Goal: Contribute content: Add original content to the website for others to see

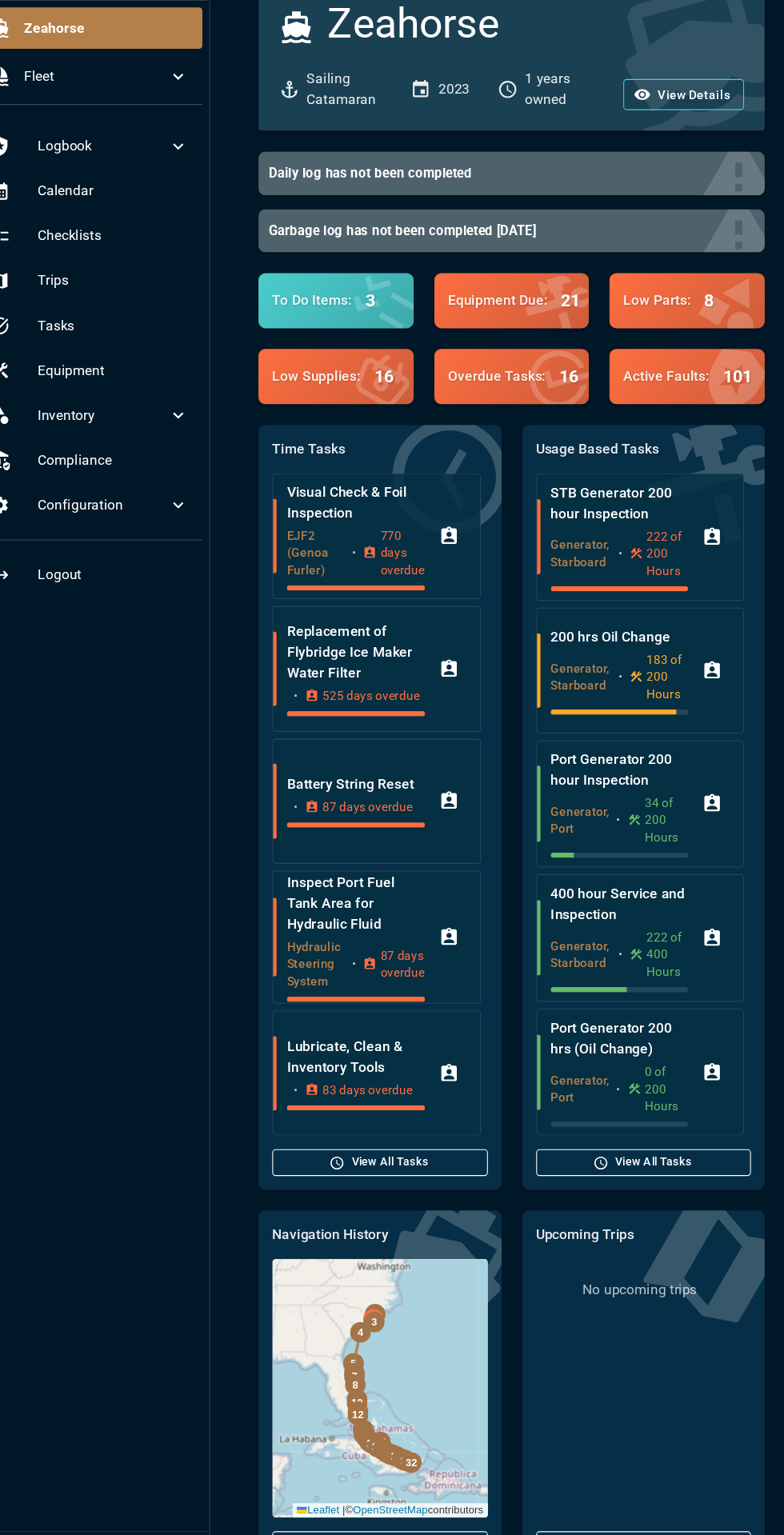
scroll to position [1, 0]
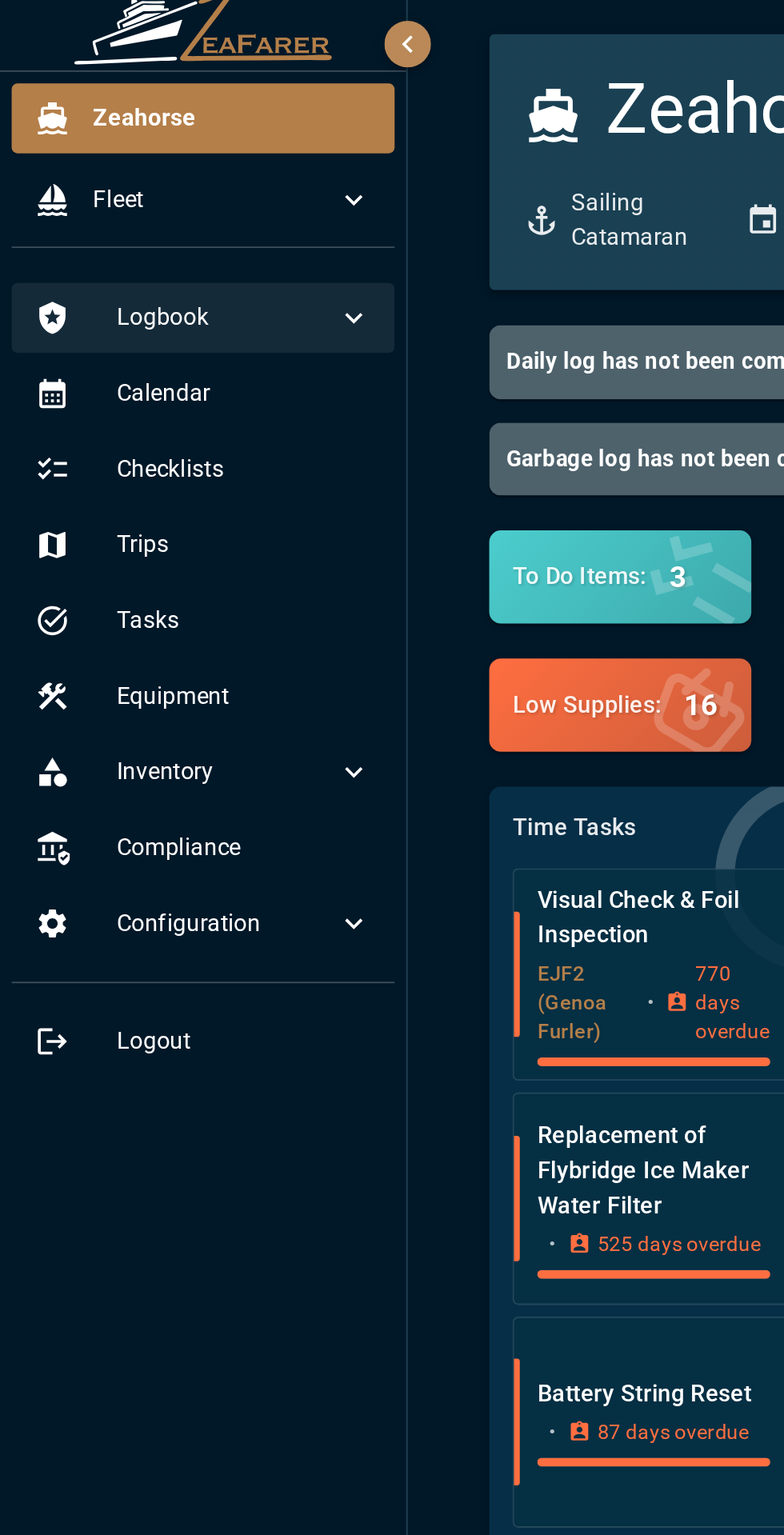
click at [78, 193] on span "Logbook" at bounding box center [124, 187] width 121 height 19
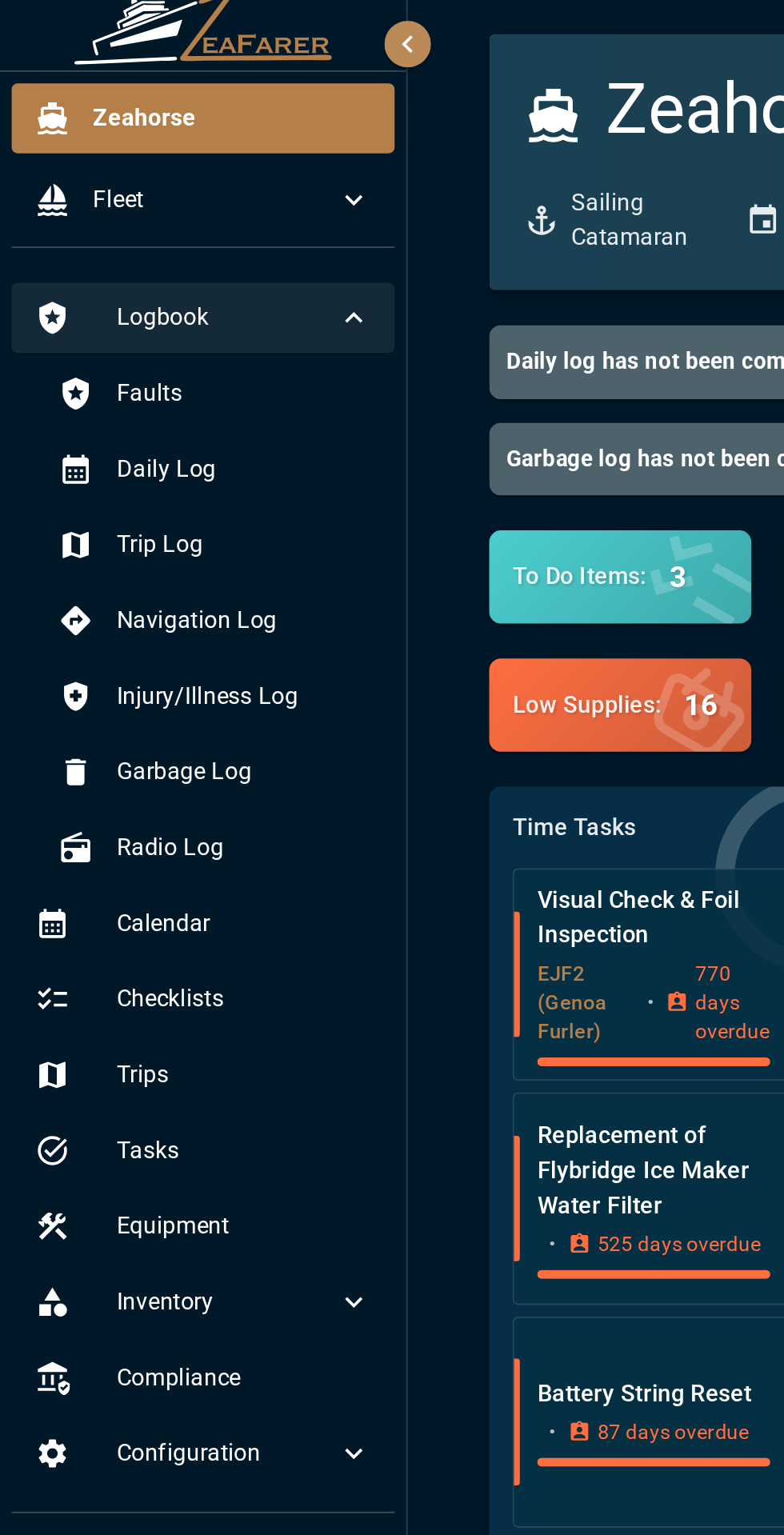
click at [71, 196] on span "Logbook" at bounding box center [124, 187] width 121 height 19
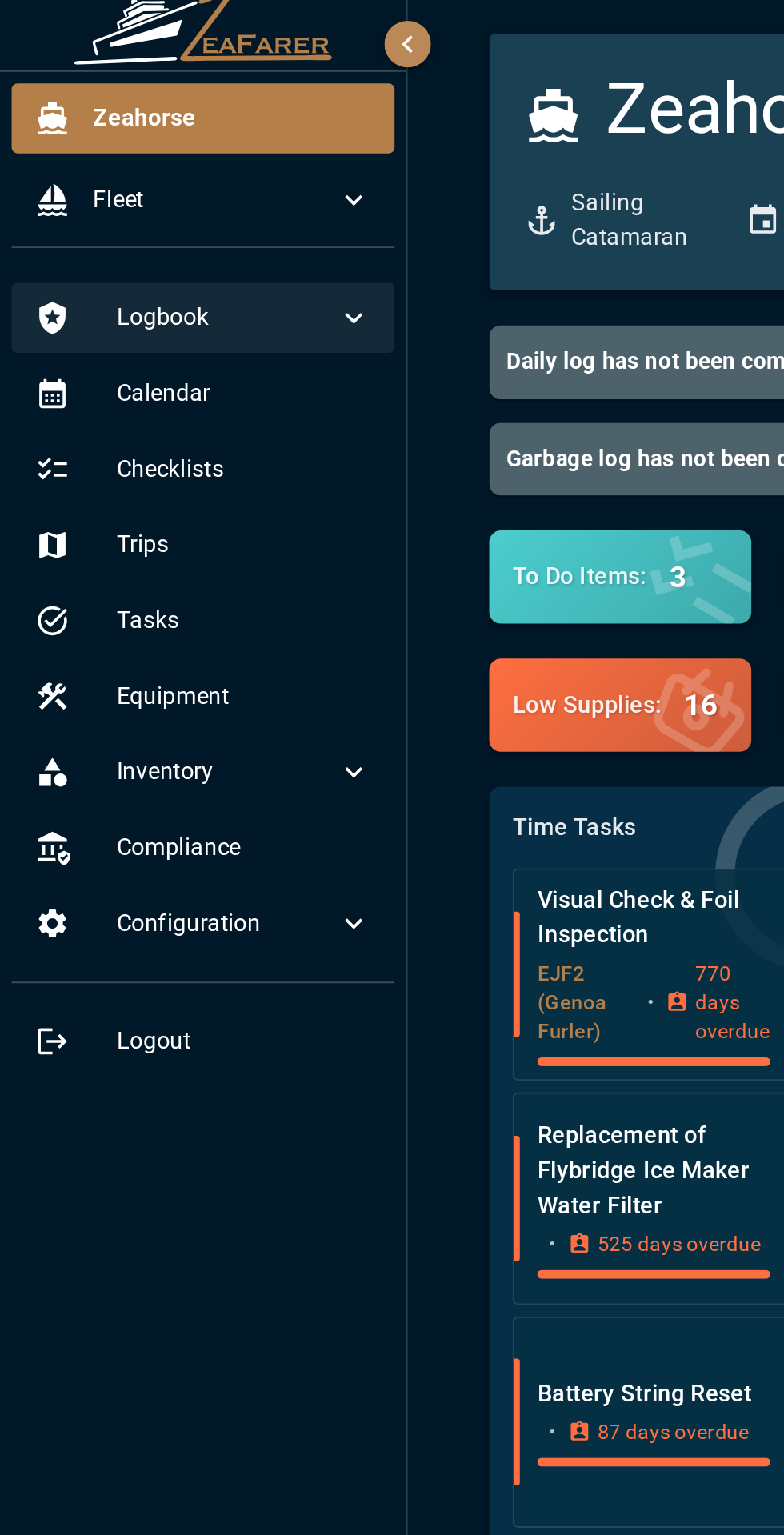
click at [65, 190] on span "Logbook" at bounding box center [124, 187] width 121 height 19
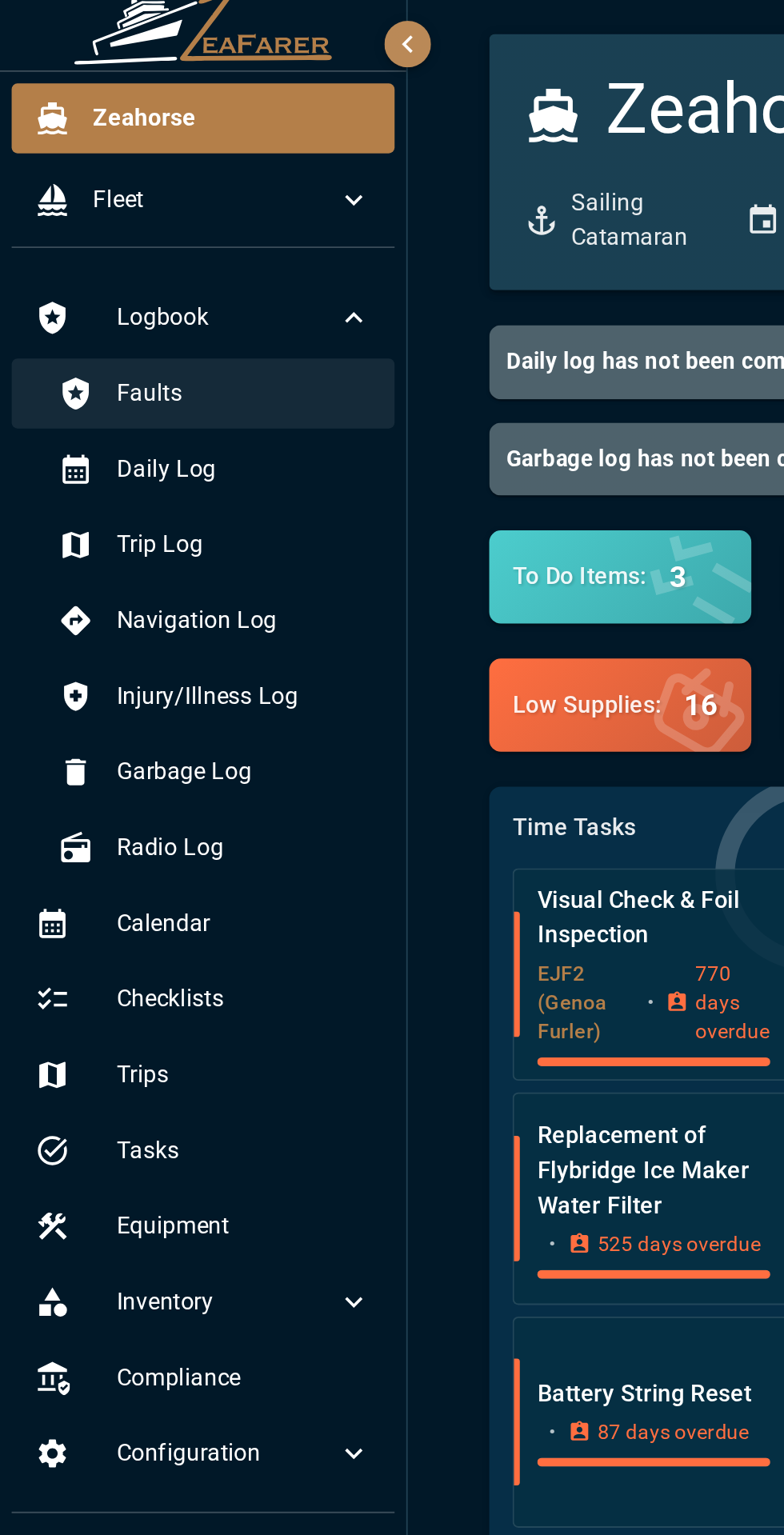
click at [71, 239] on div "Faults" at bounding box center [118, 229] width 197 height 38
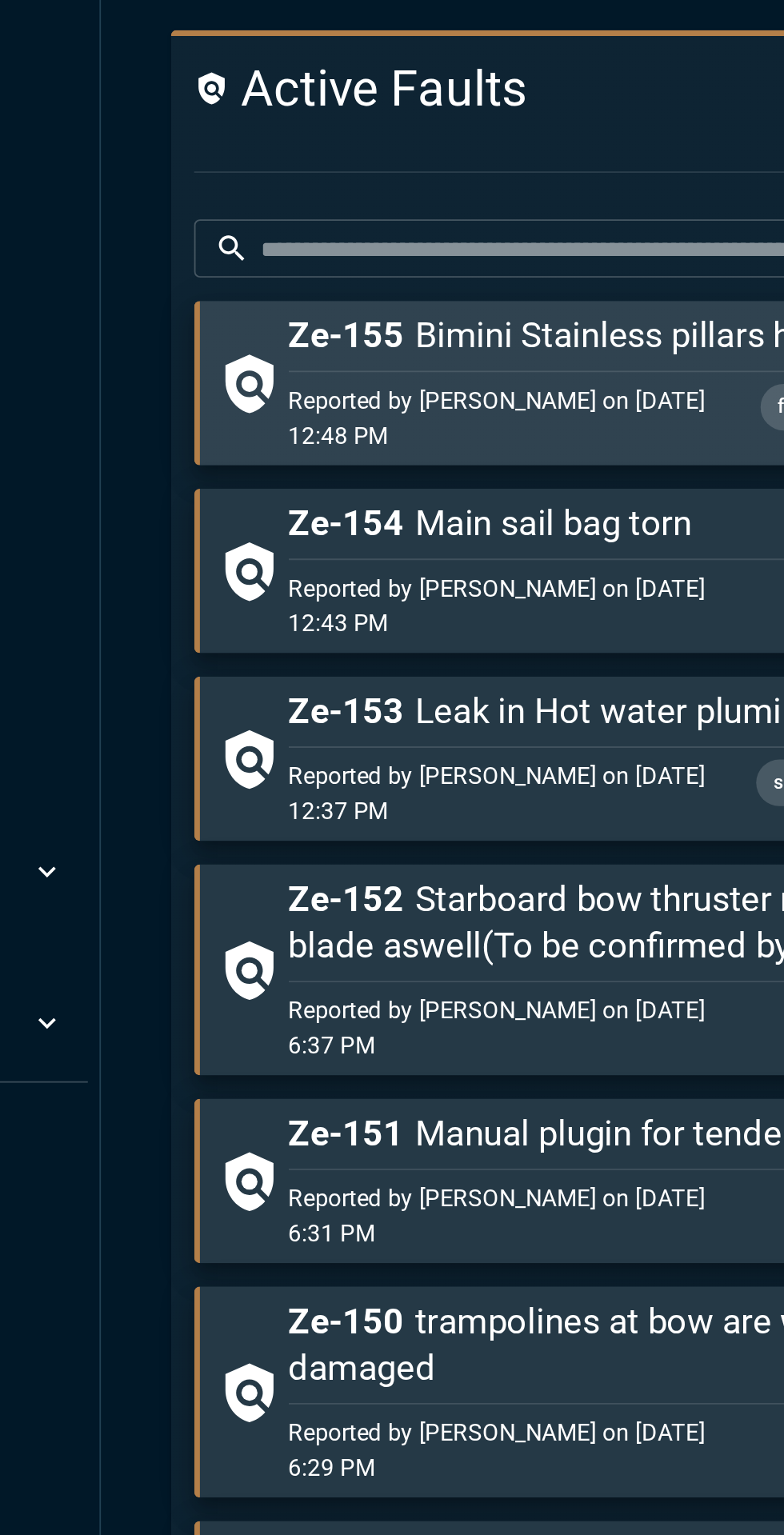
click at [381, 475] on p "Reported by [PERSON_NAME] on [DATE] 12:48 PM" at bounding box center [455, 479] width 257 height 38
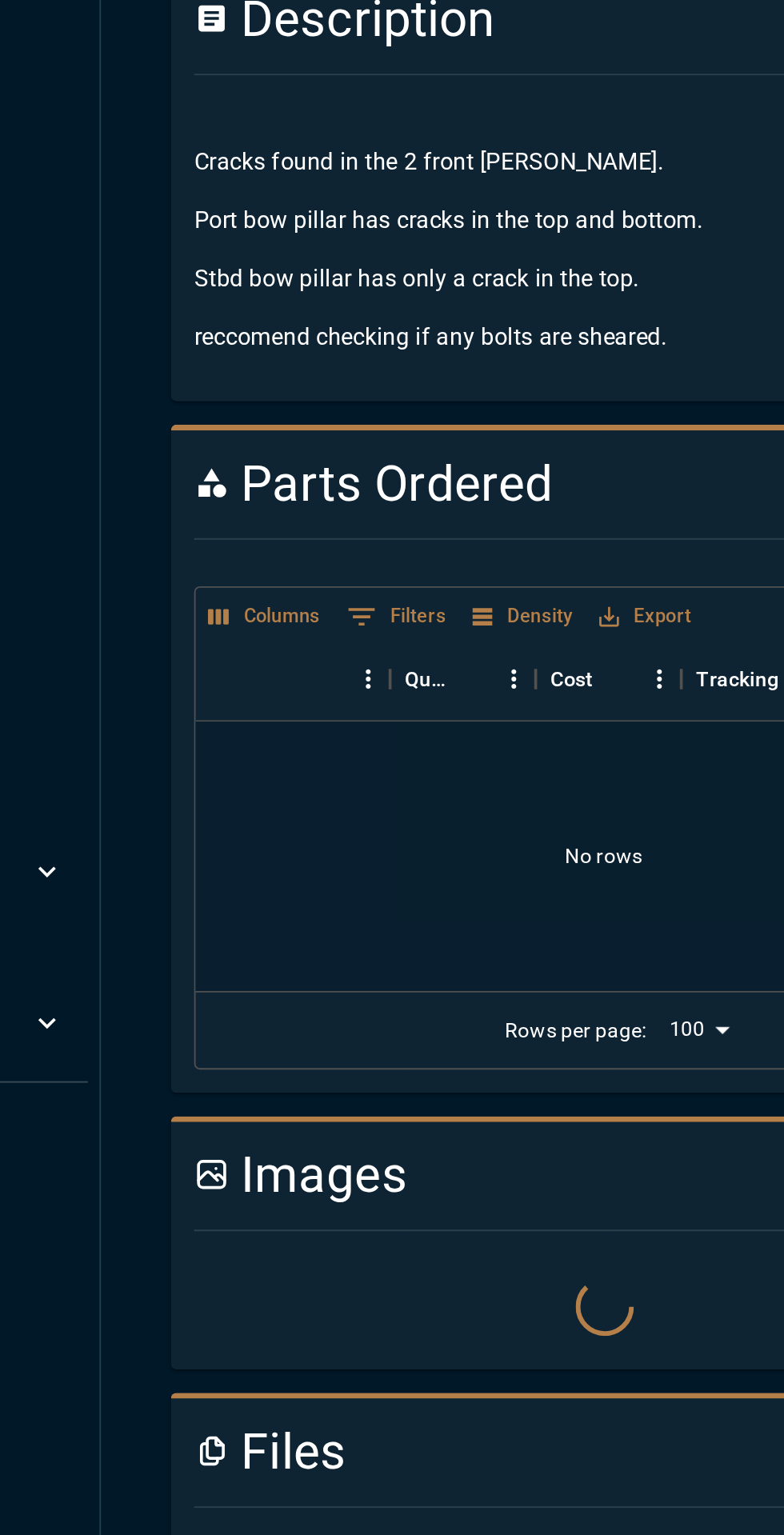
scroll to position [221, 0]
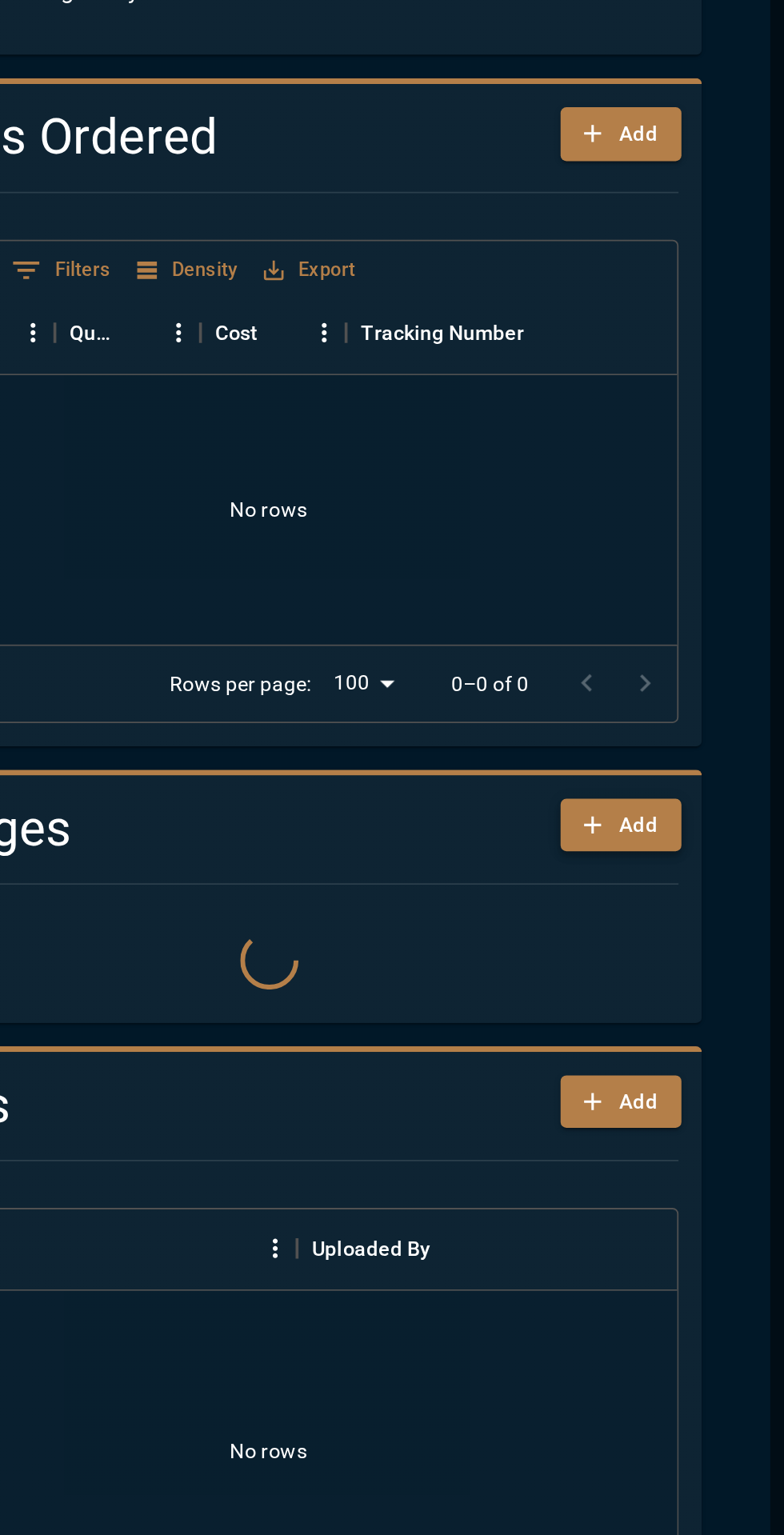
click at [708, 888] on button "Add" at bounding box center [693, 882] width 66 height 30
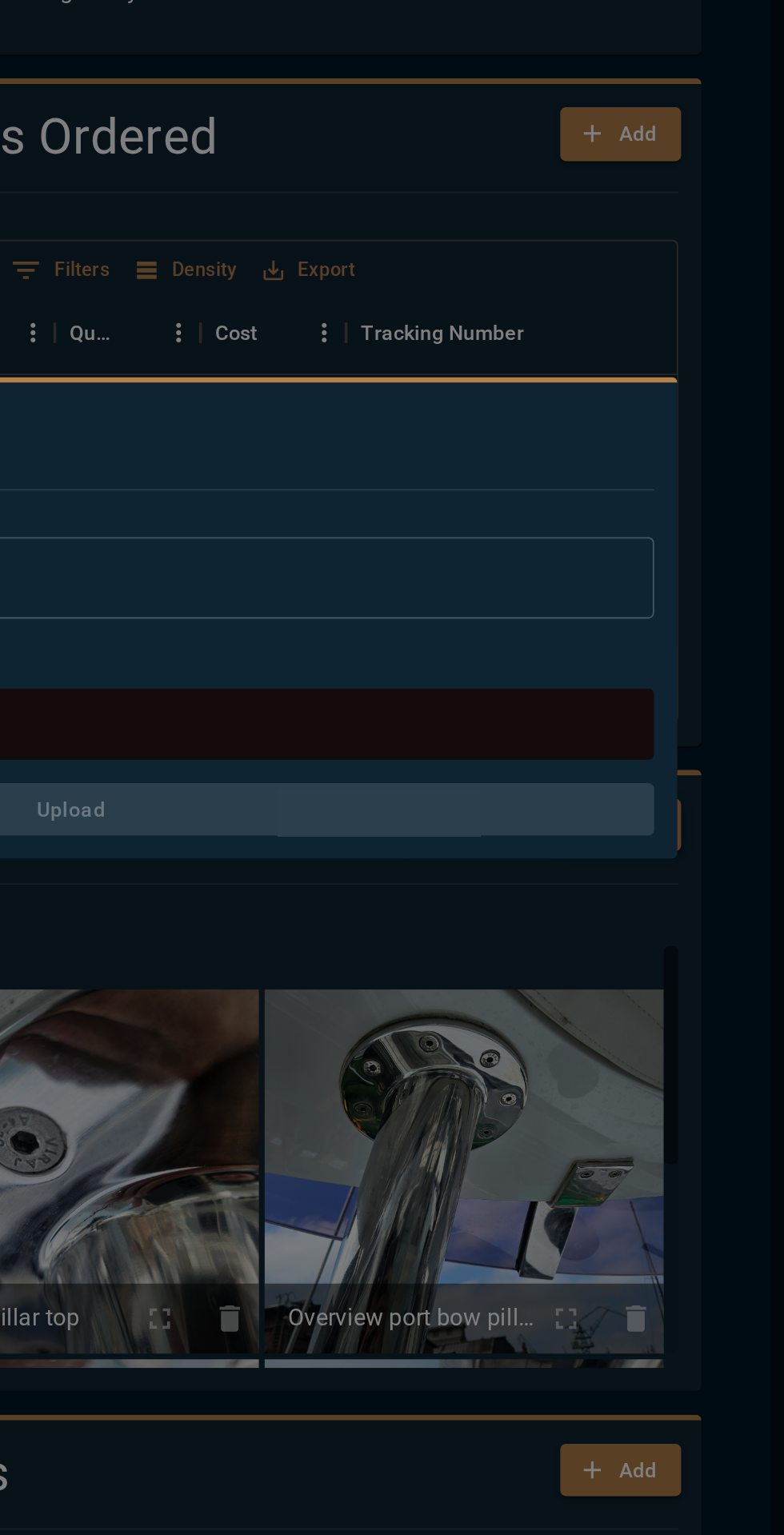
scroll to position [0, 0]
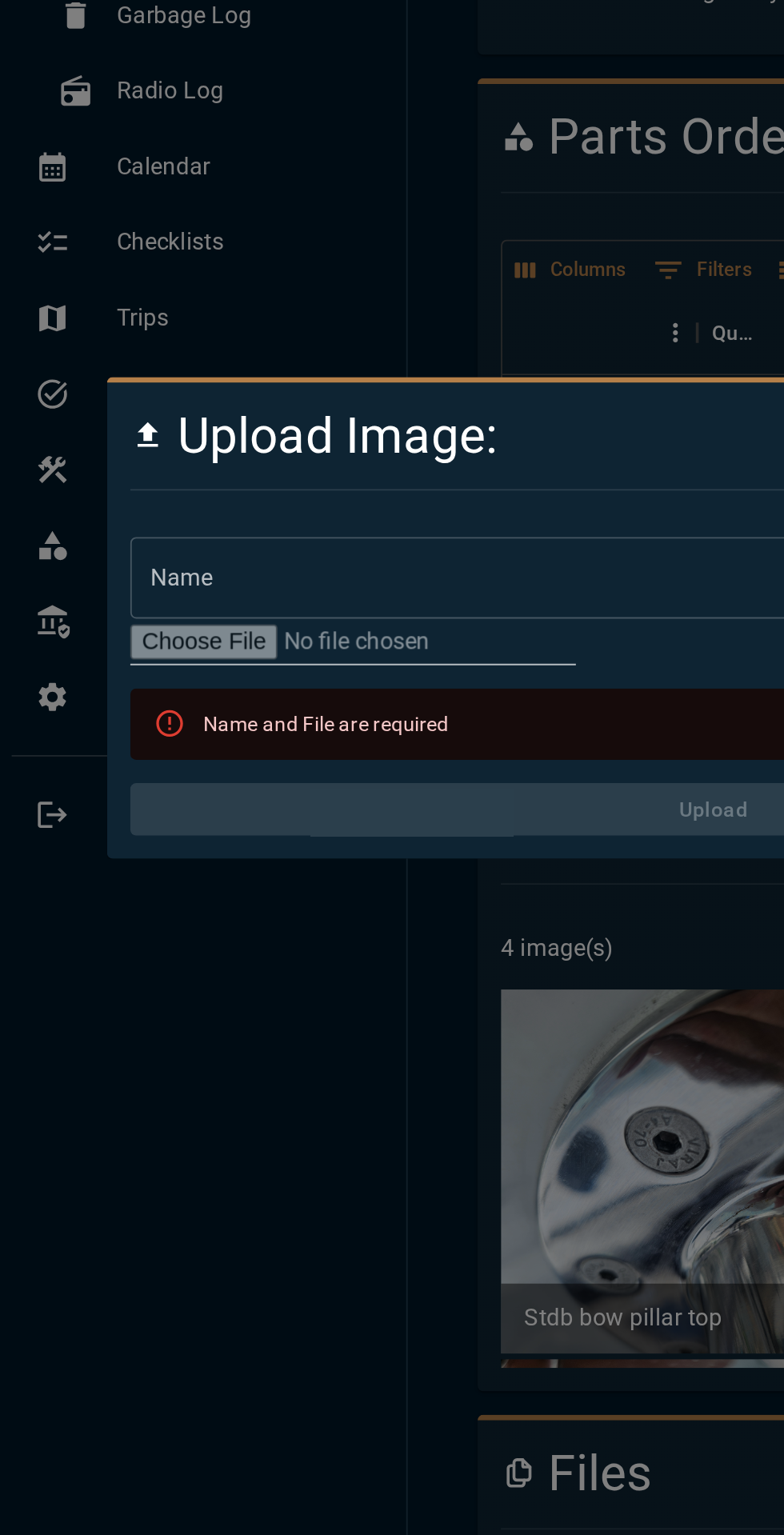
click at [202, 787] on input "file" at bounding box center [194, 782] width 245 height 26
click at [192, 789] on input "file" at bounding box center [194, 782] width 245 height 26
click at [197, 786] on input "file" at bounding box center [194, 782] width 245 height 26
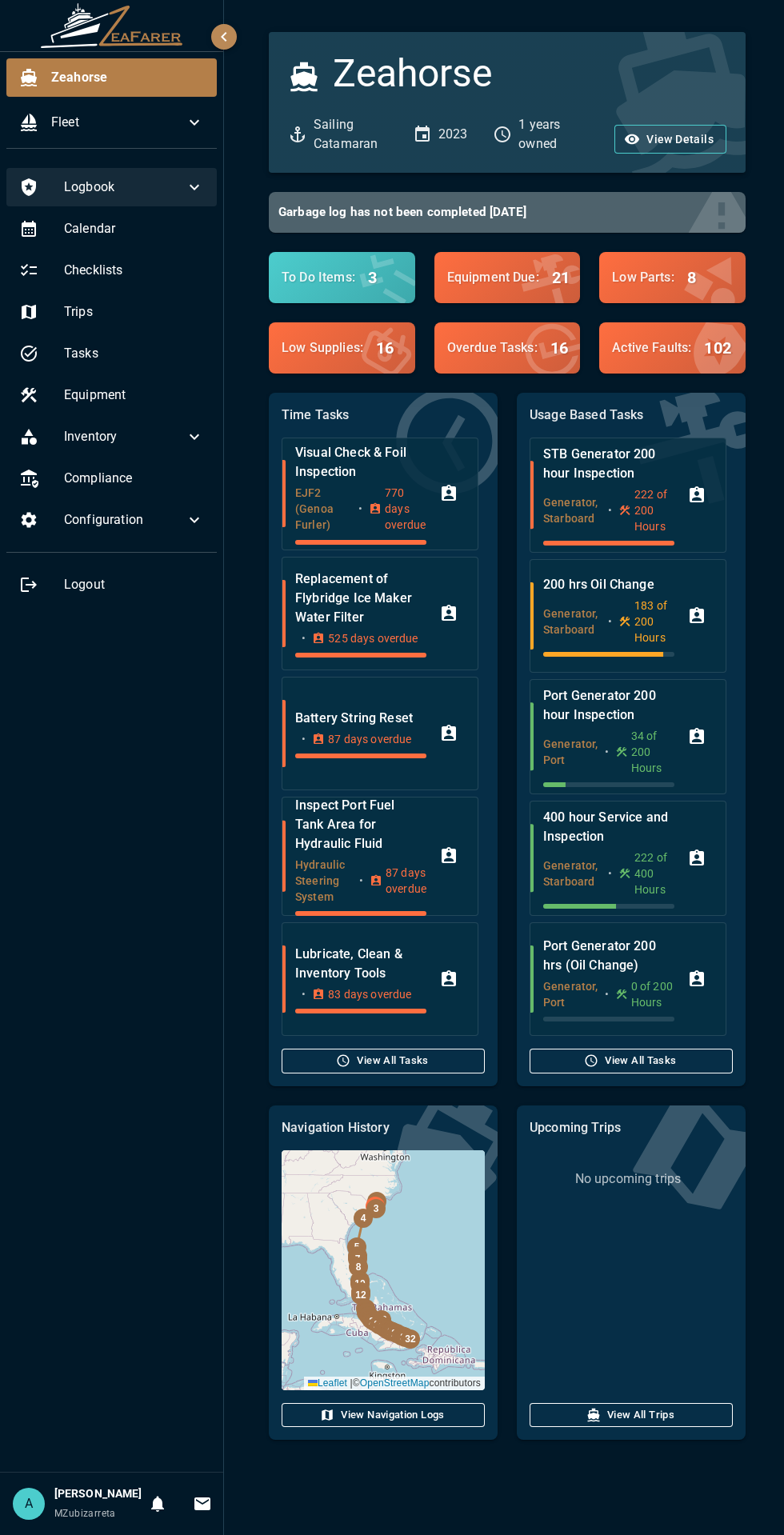
click at [193, 188] on icon at bounding box center [194, 187] width 19 height 19
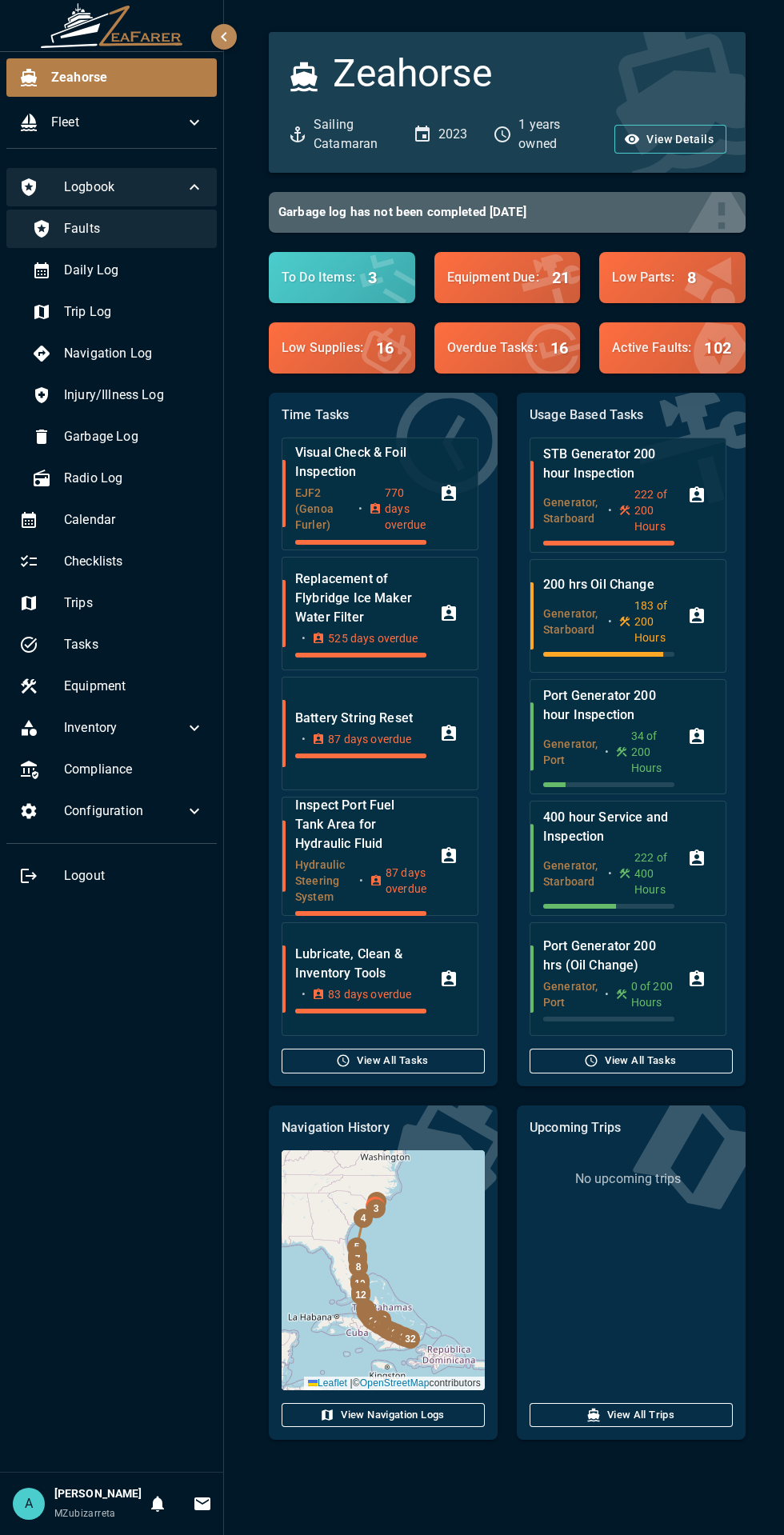
click at [150, 227] on span "Faults" at bounding box center [134, 228] width 140 height 19
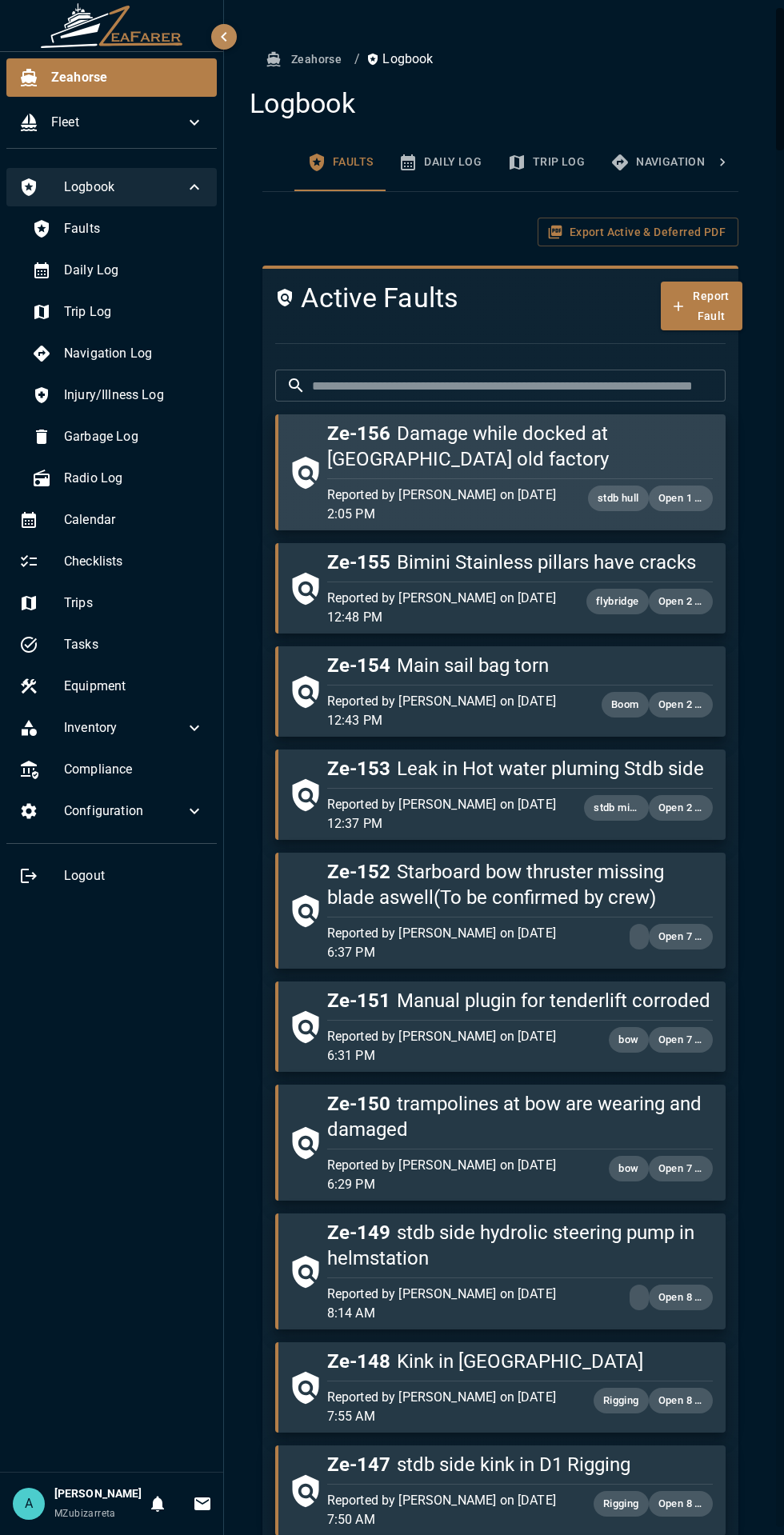
click at [490, 459] on h5 "Ze-156 Damage while docked at sunreef old factory" at bounding box center [519, 446] width 386 height 51
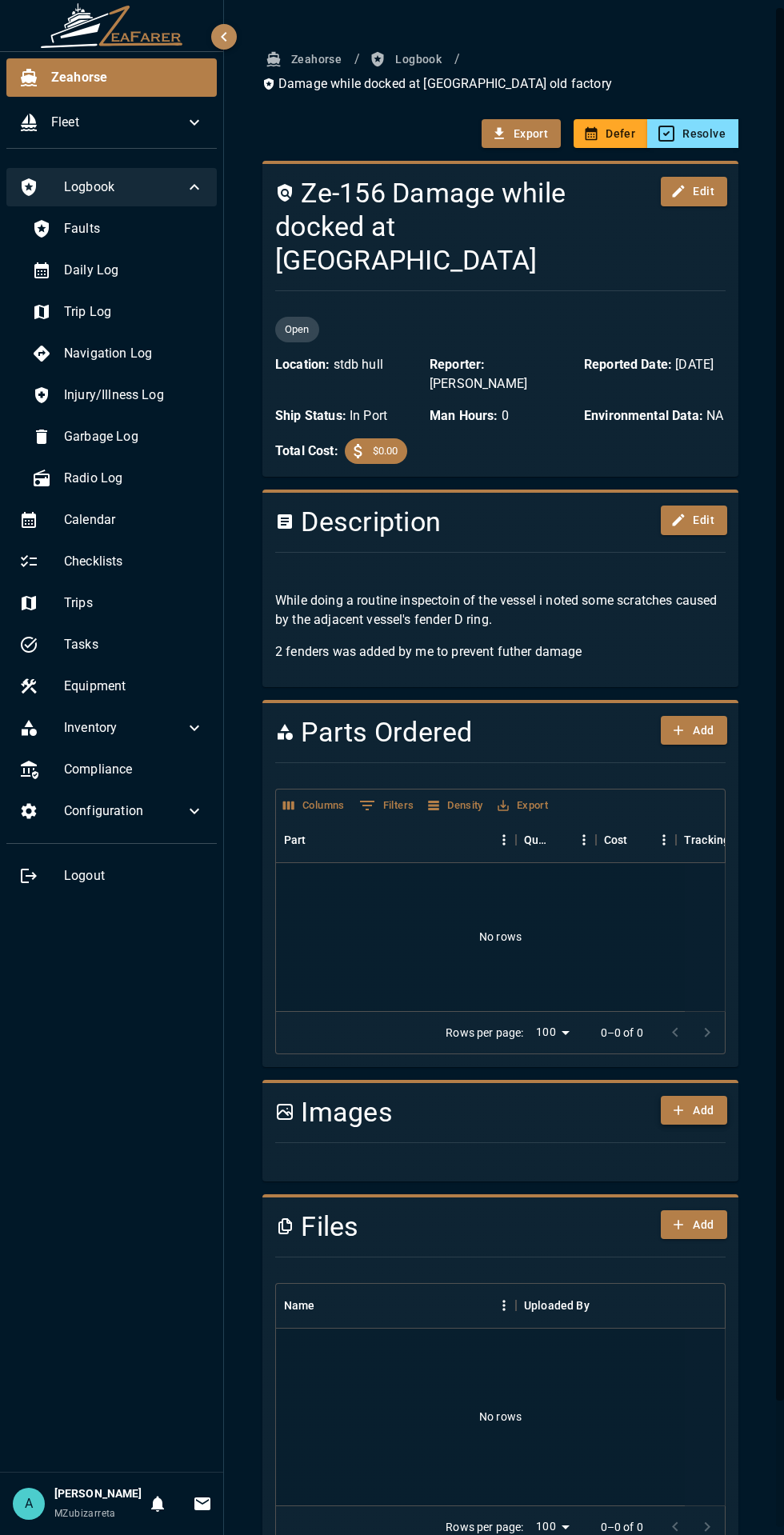
click at [704, 1096] on button "Add" at bounding box center [693, 1111] width 66 height 30
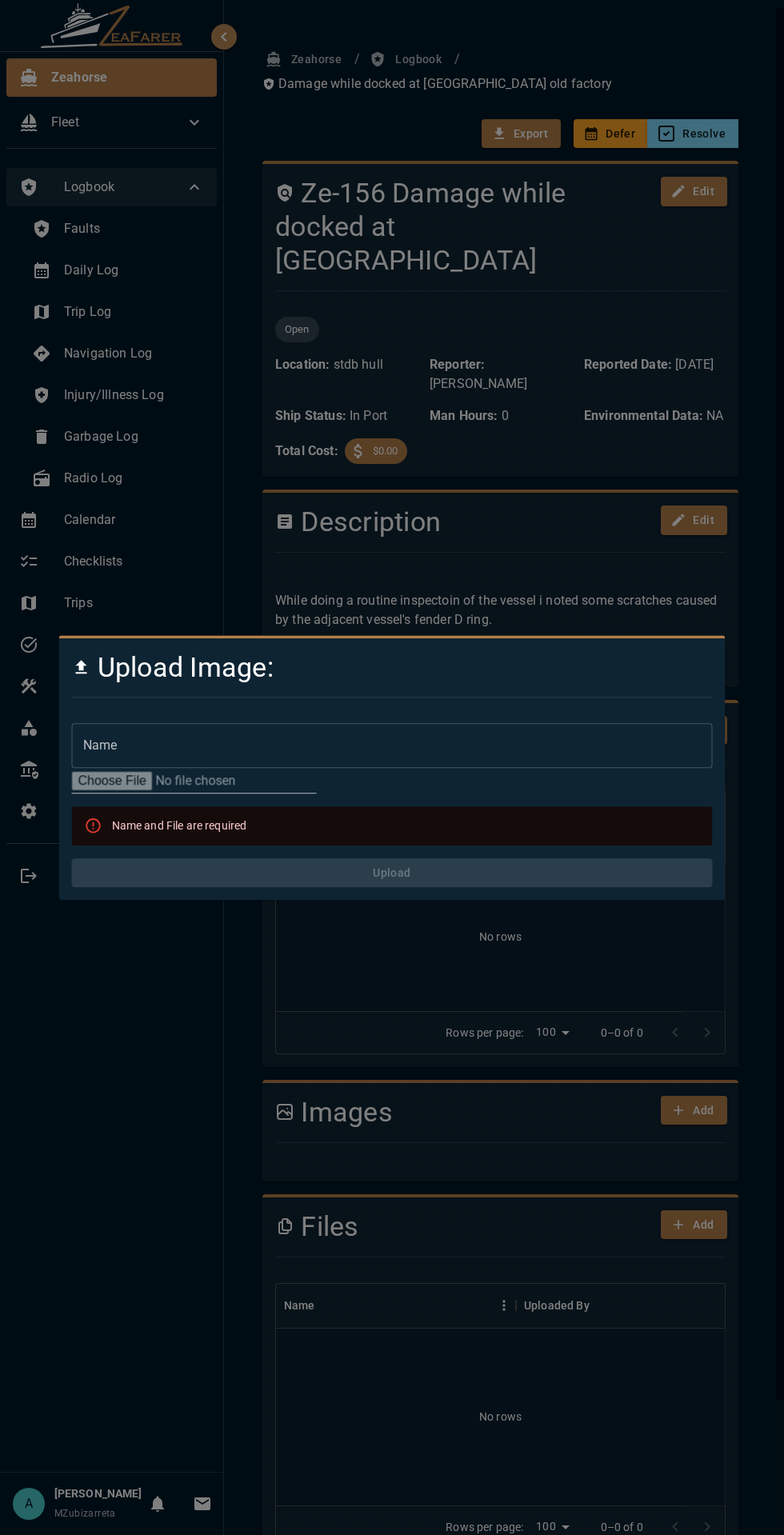
click at [235, 786] on input "file" at bounding box center [194, 782] width 245 height 26
